Goal: Task Accomplishment & Management: Use online tool/utility

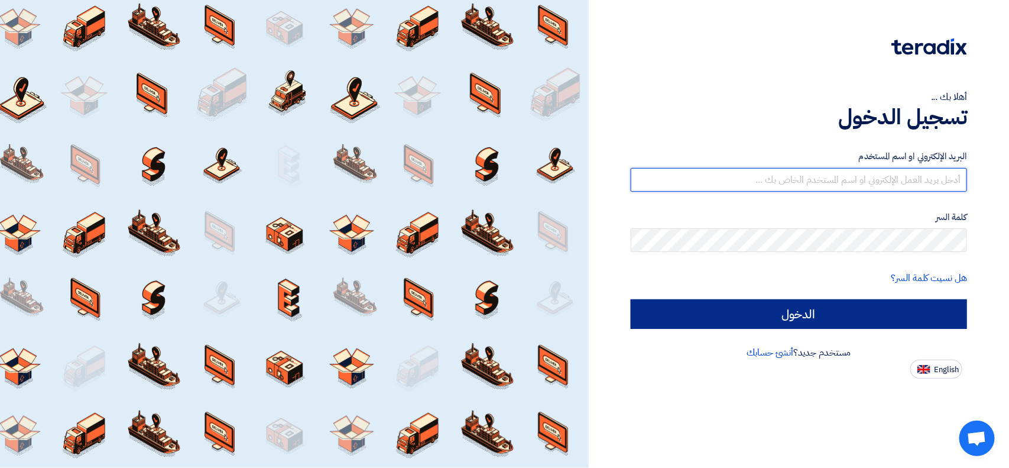
type input "[EMAIL_ADDRESS][DOMAIN_NAME]"
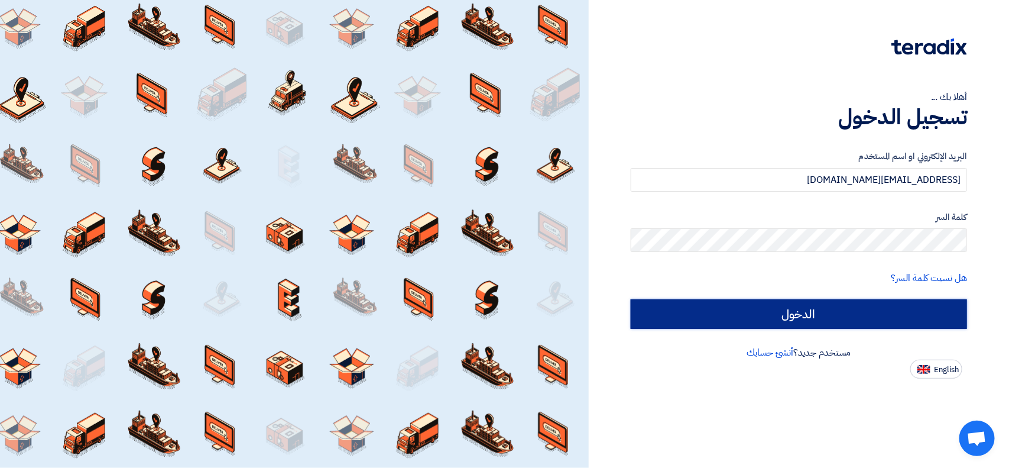
click at [737, 308] on input "الدخول" at bounding box center [799, 314] width 336 height 30
type input "Sign in"
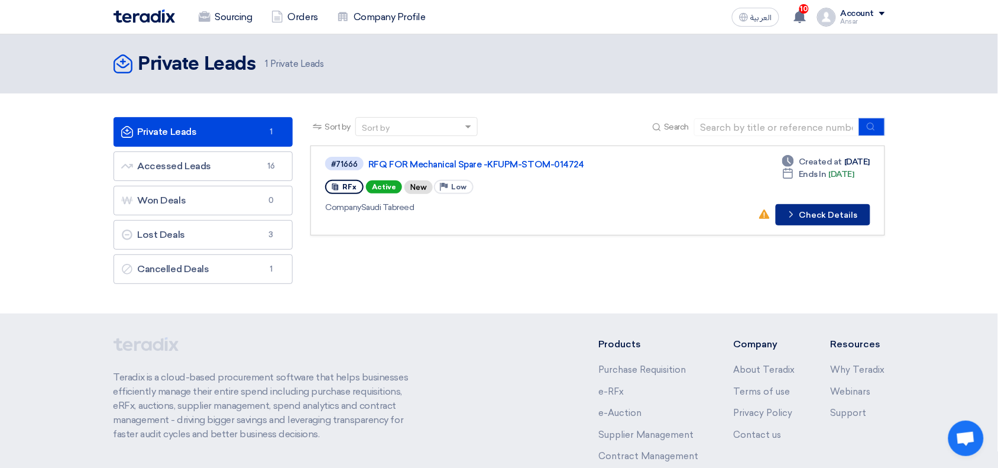
click at [819, 207] on button "Check details Check Details" at bounding box center [823, 214] width 95 height 21
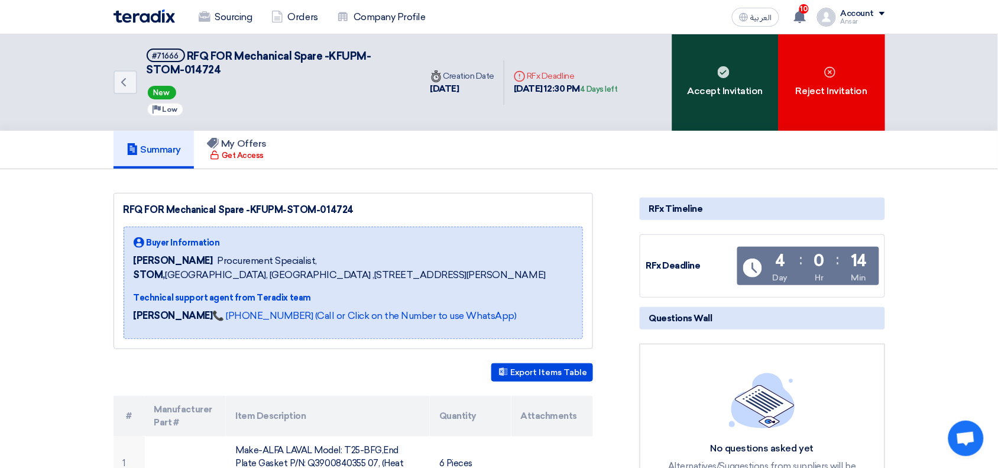
click at [707, 79] on div "Accept Invitation" at bounding box center [725, 82] width 106 height 96
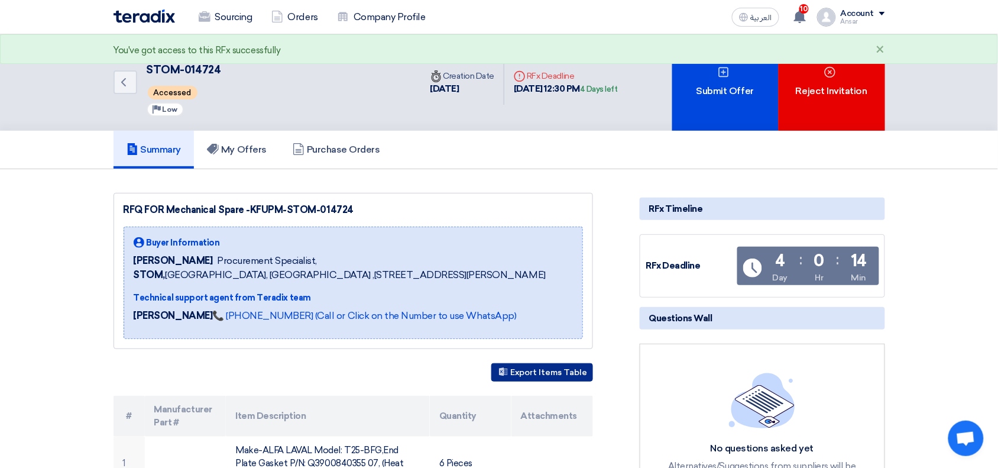
click at [528, 381] on button "Export Items Table" at bounding box center [542, 372] width 102 height 18
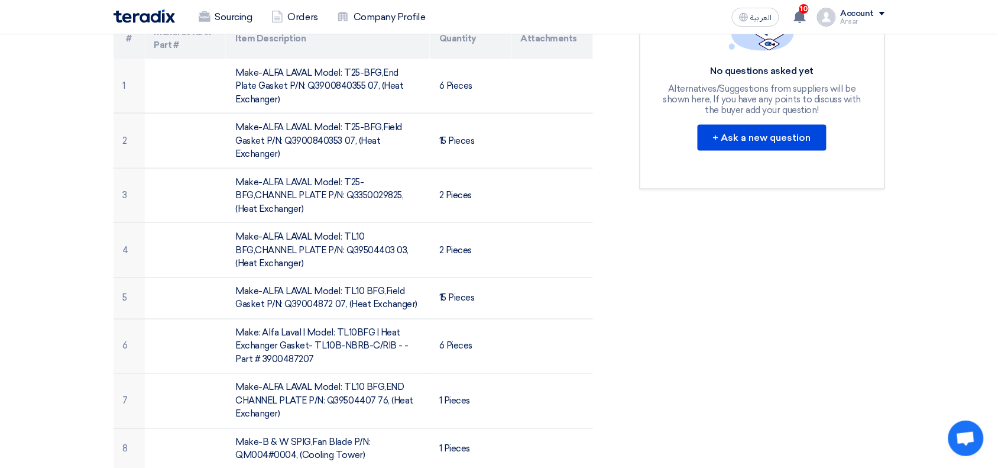
scroll to position [358, 0]
